Goal: Find specific page/section: Find specific page/section

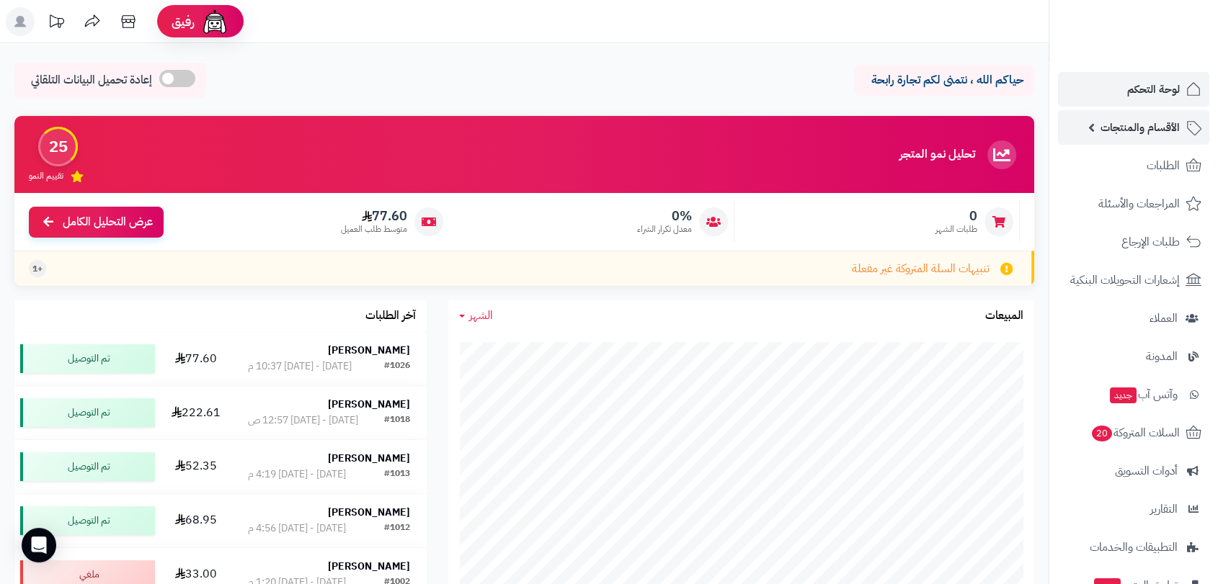
click at [1147, 124] on span "الأقسام والمنتجات" at bounding box center [1139, 127] width 79 height 20
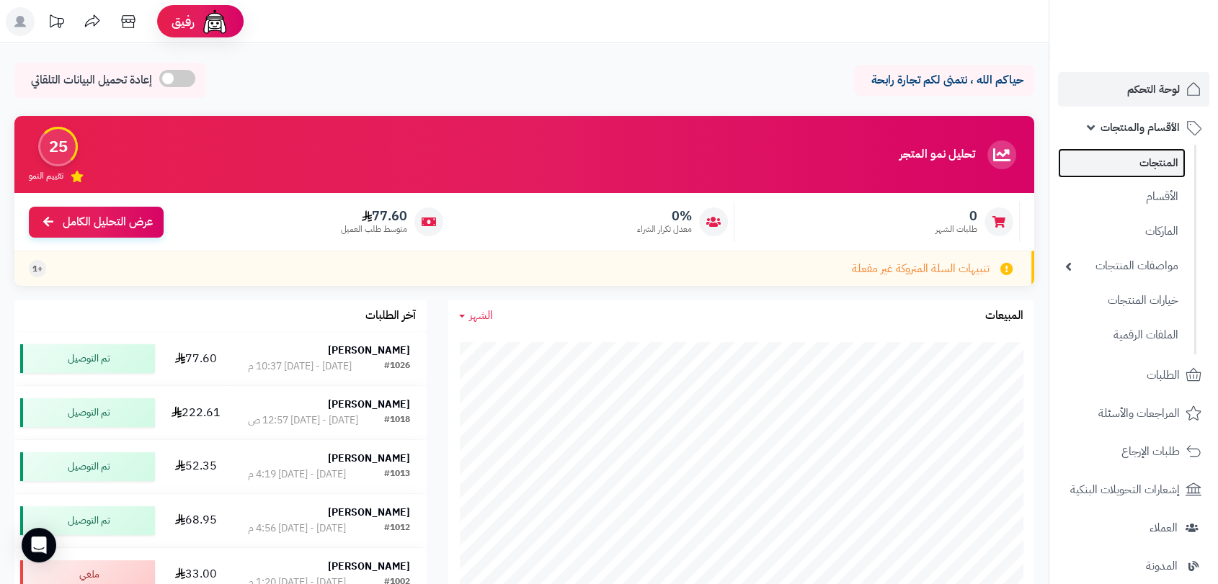
click at [1154, 163] on link "المنتجات" at bounding box center [1122, 163] width 128 height 30
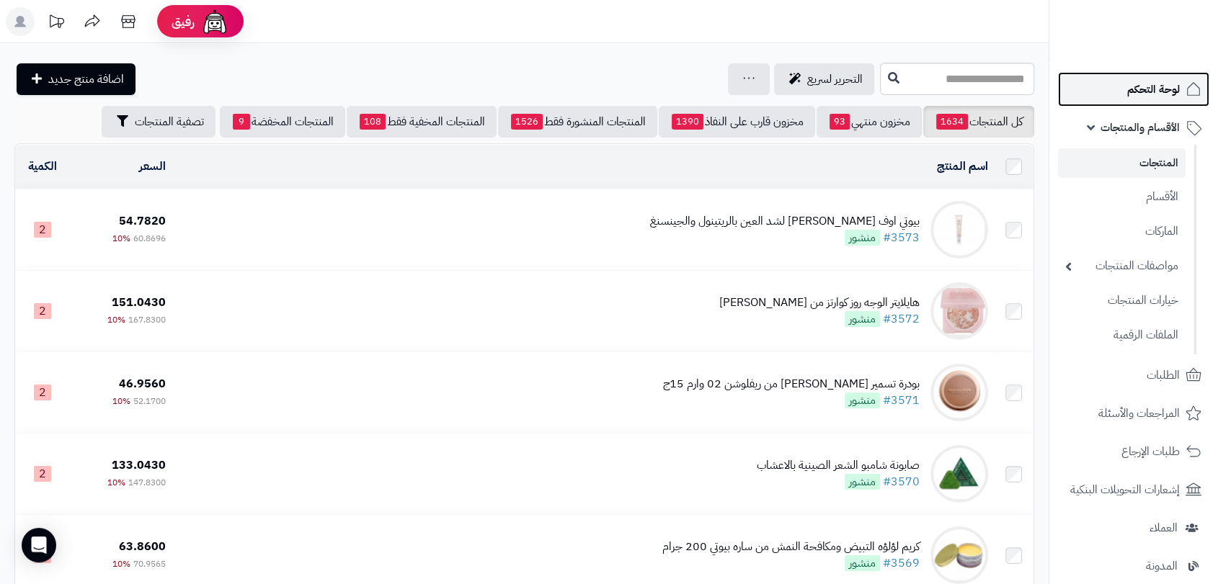
click at [1147, 102] on link "لوحة التحكم" at bounding box center [1133, 89] width 151 height 35
